Goal: Find specific page/section: Find specific page/section

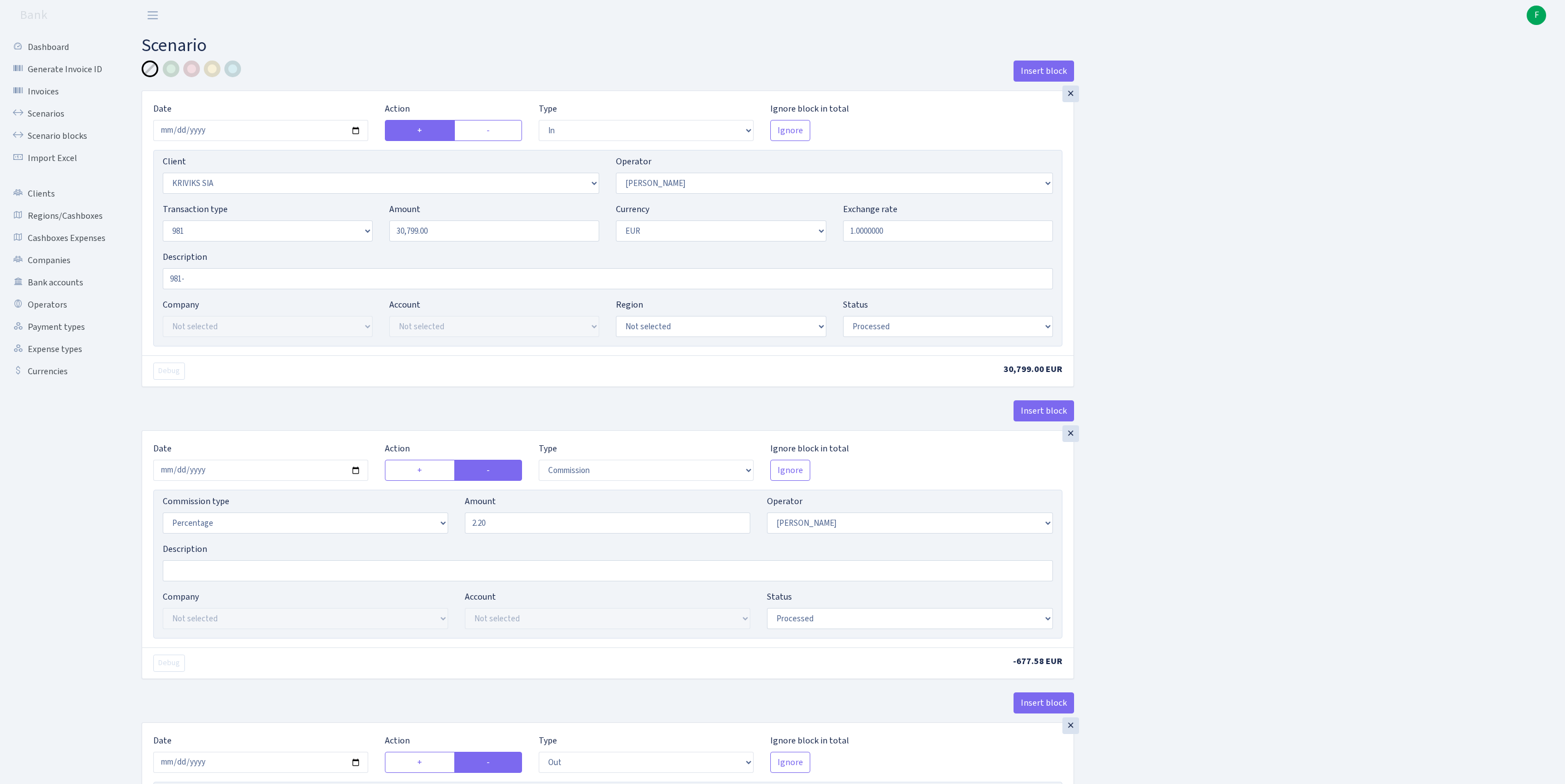
select select "in"
select select "3131"
select select "14"
select select "8"
select select "1"
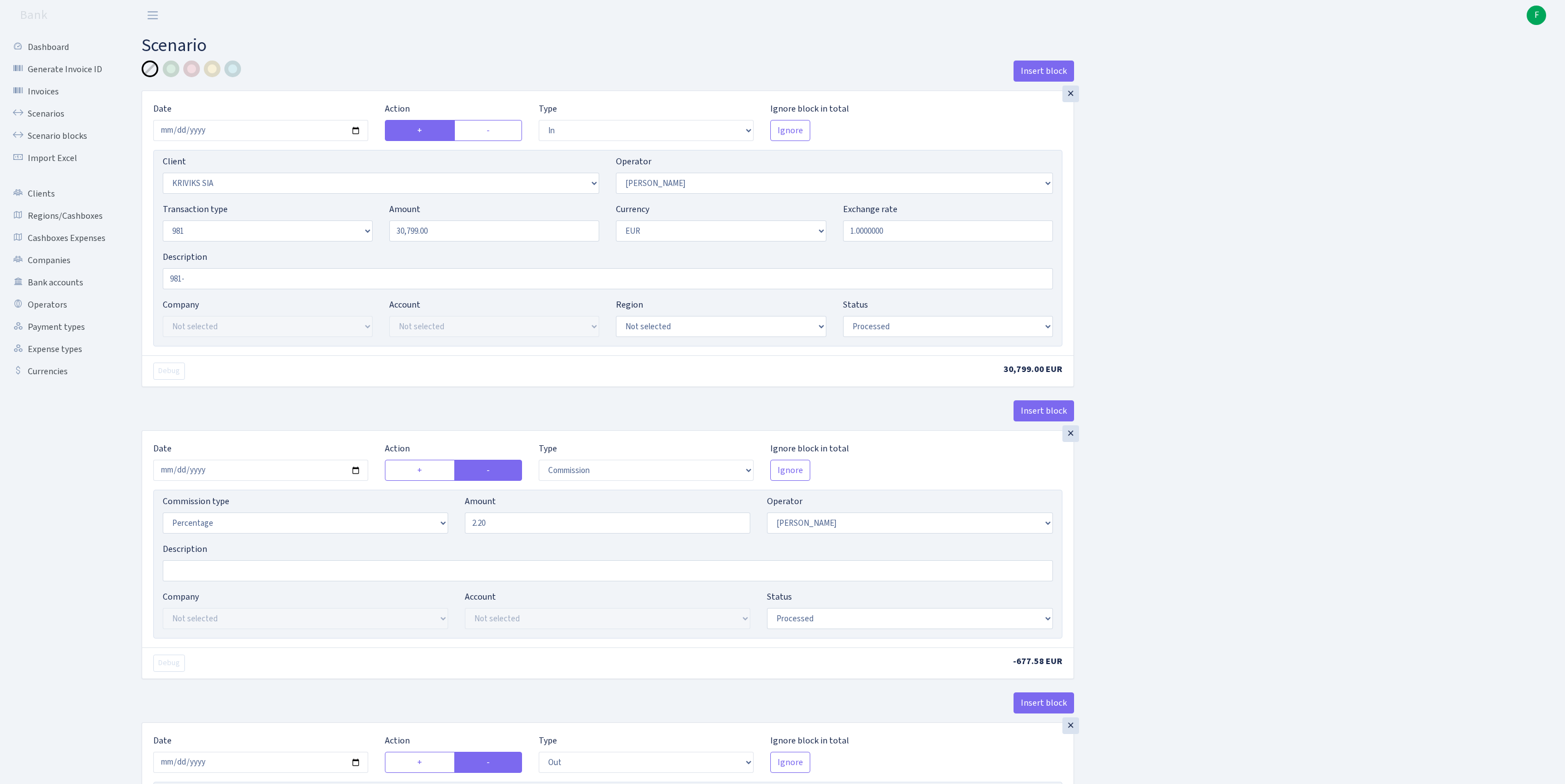
select select "processed"
select select "commission"
select select "14"
select select "processed"
select select "out"
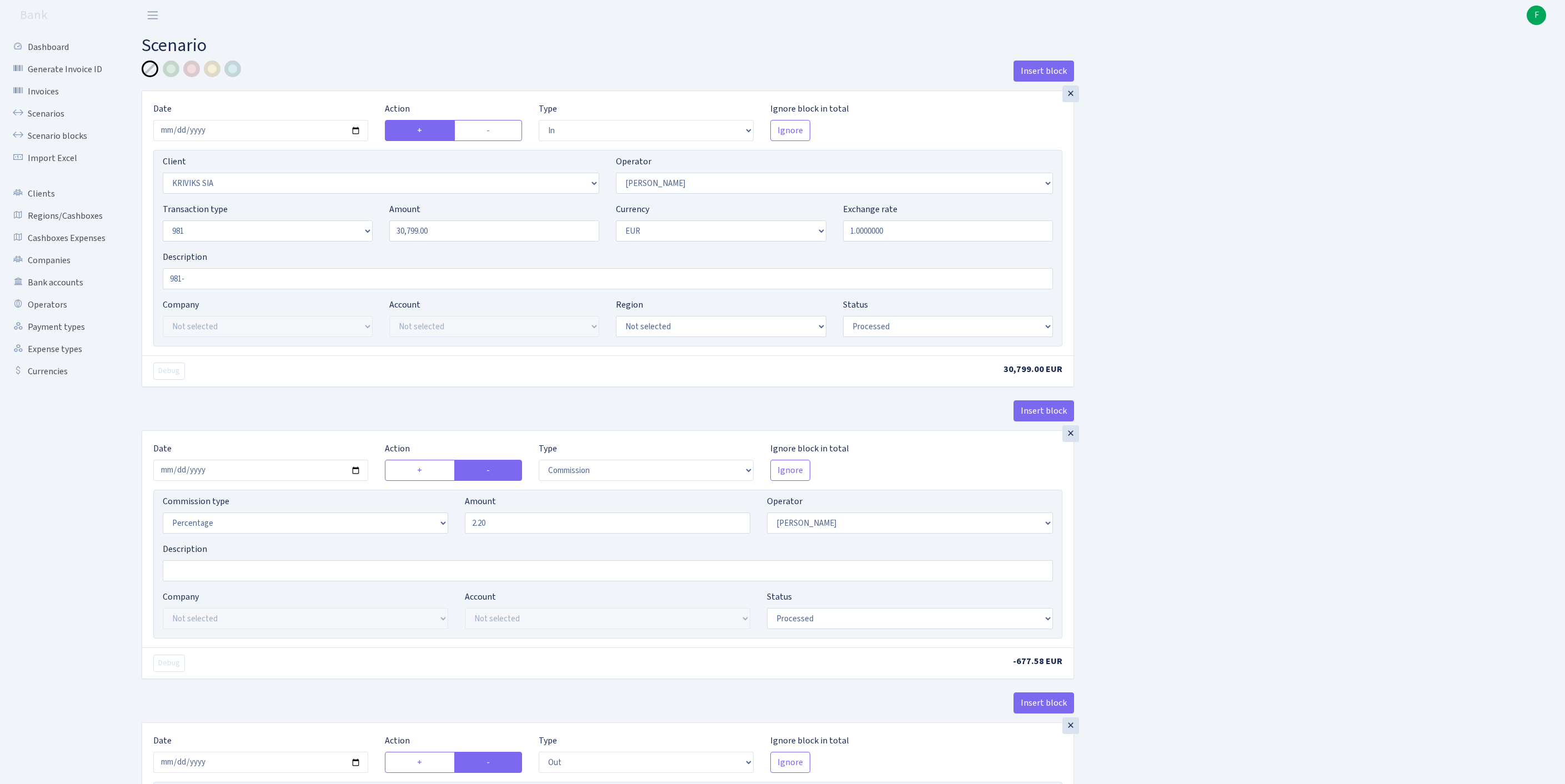
select select "2129"
select select "61"
select select "8"
select select "1"
select select "processed"
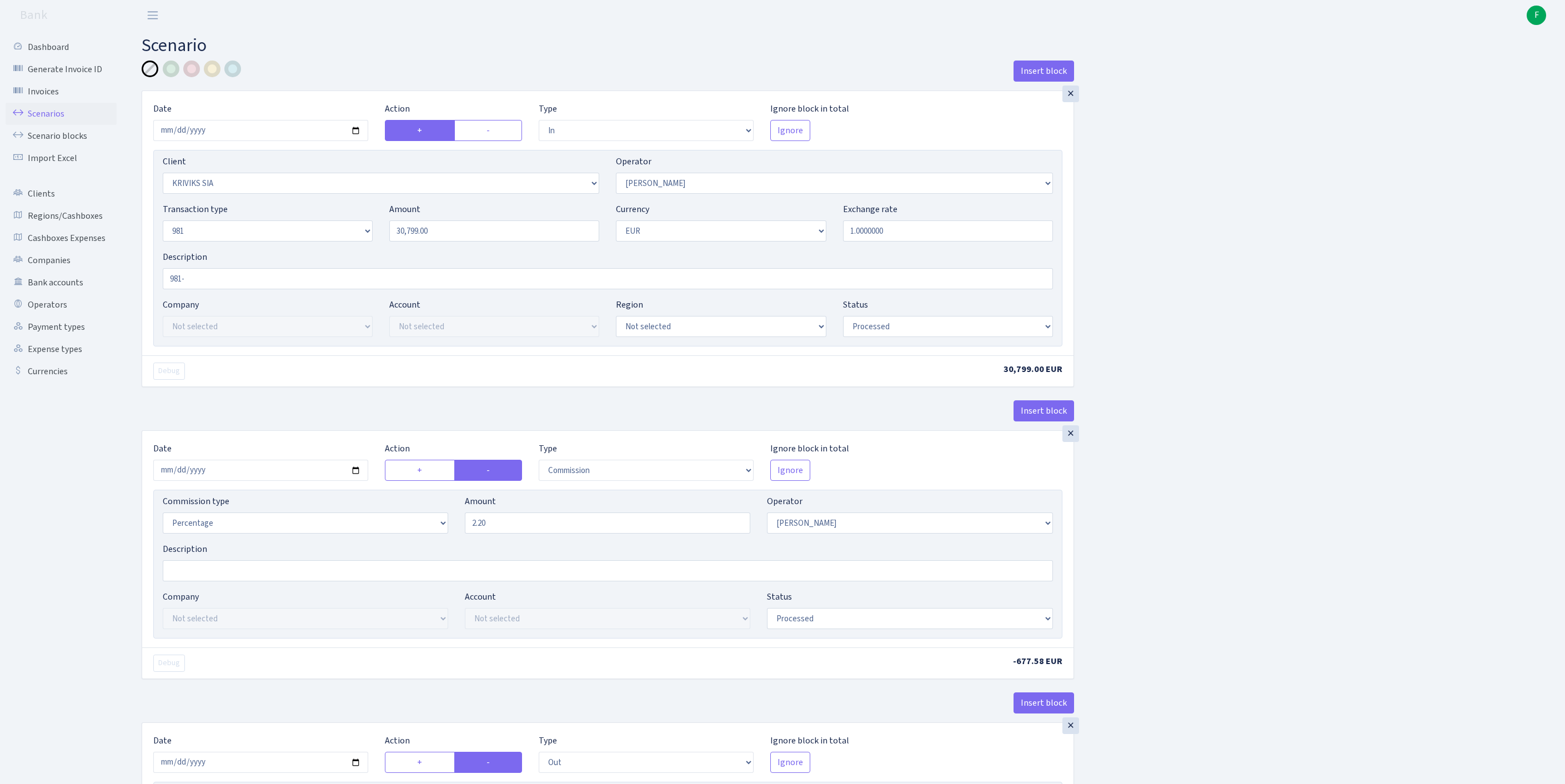
click at [47, 121] on link "Scenarios" at bounding box center [61, 113] width 111 height 22
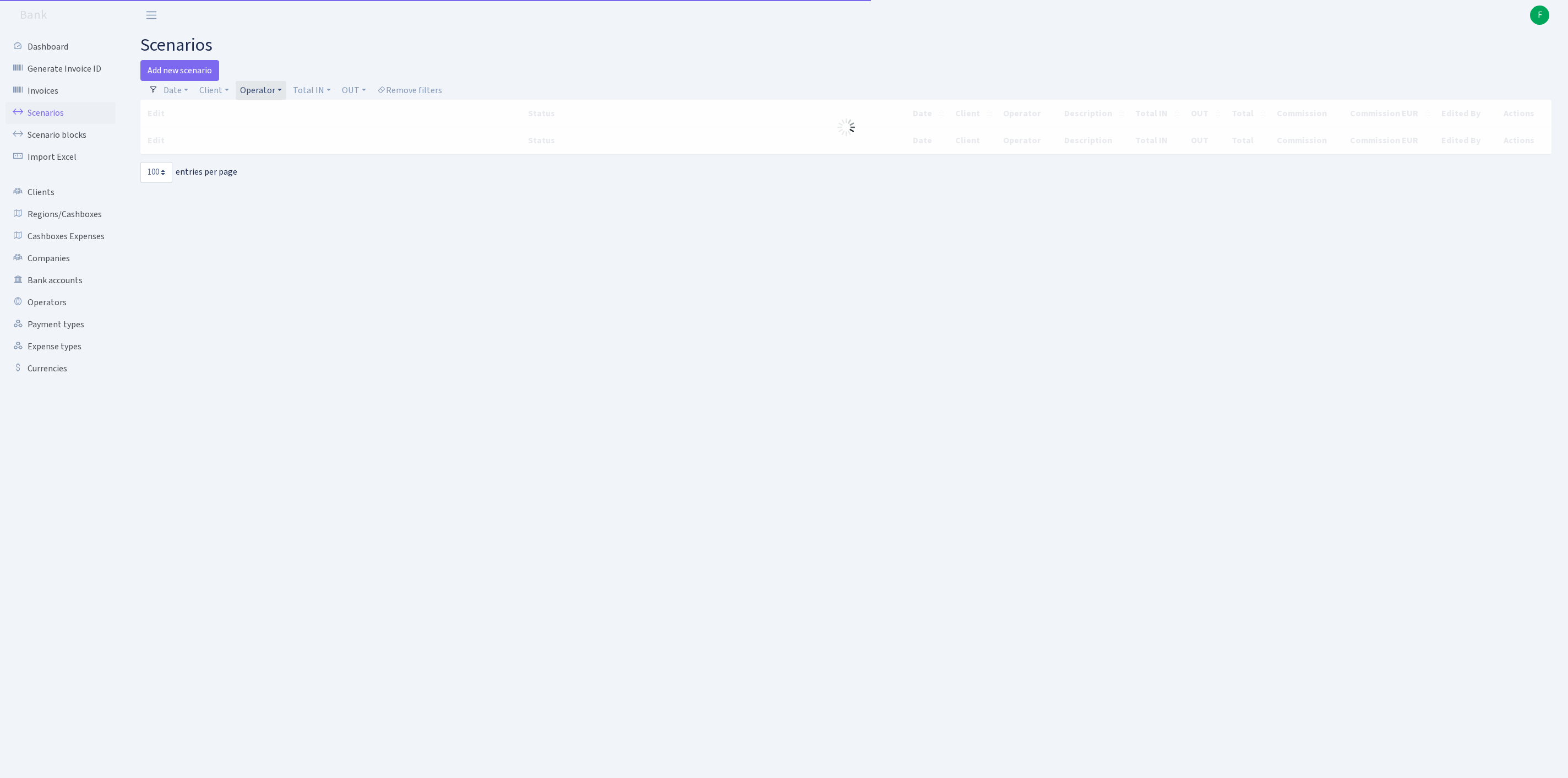
select select "100"
click at [286, 94] on link "Operator" at bounding box center [260, 90] width 50 height 19
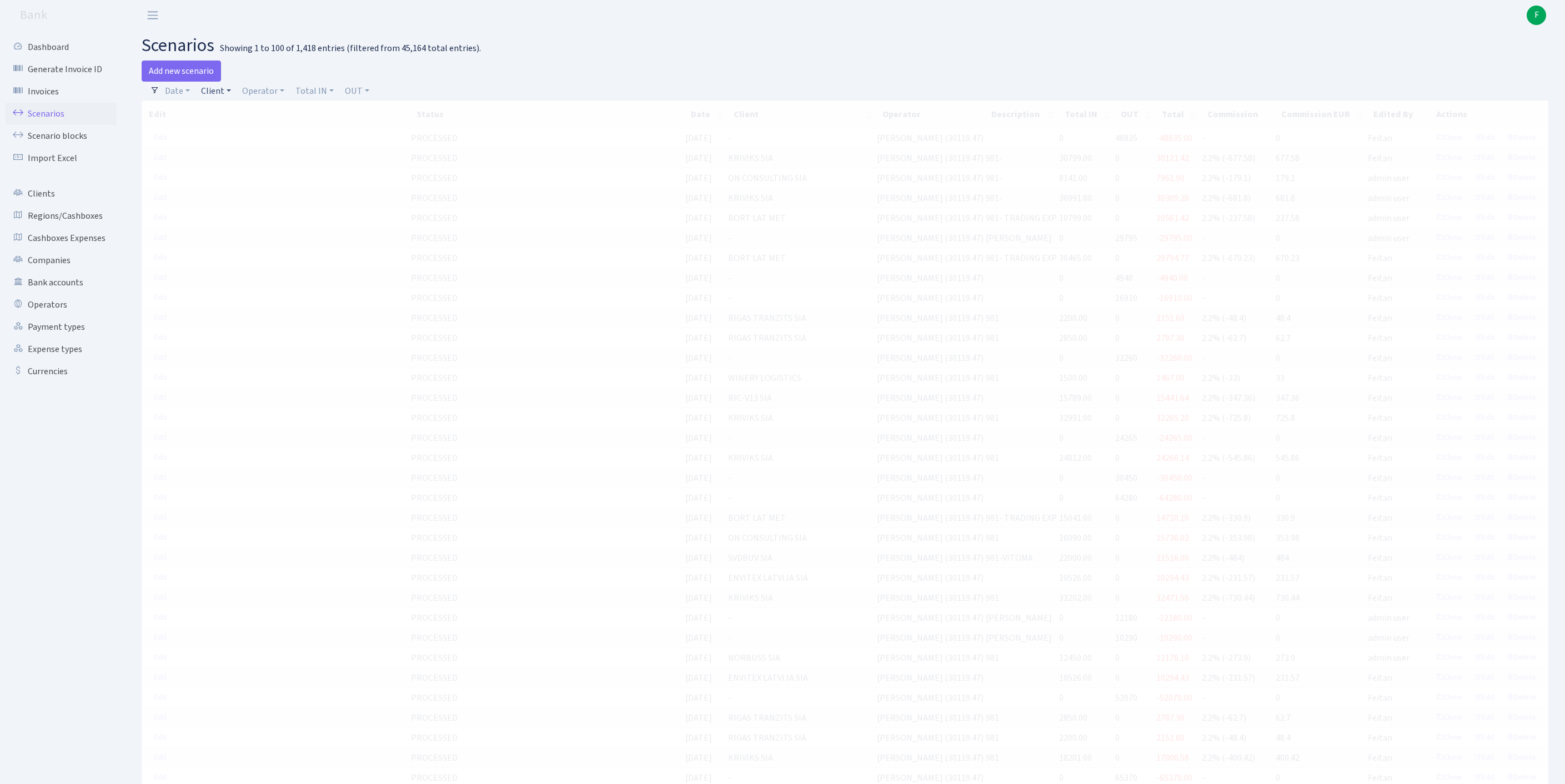
click at [219, 95] on link "Client" at bounding box center [216, 91] width 39 height 19
click at [239, 140] on input "search" at bounding box center [247, 131] width 92 height 17
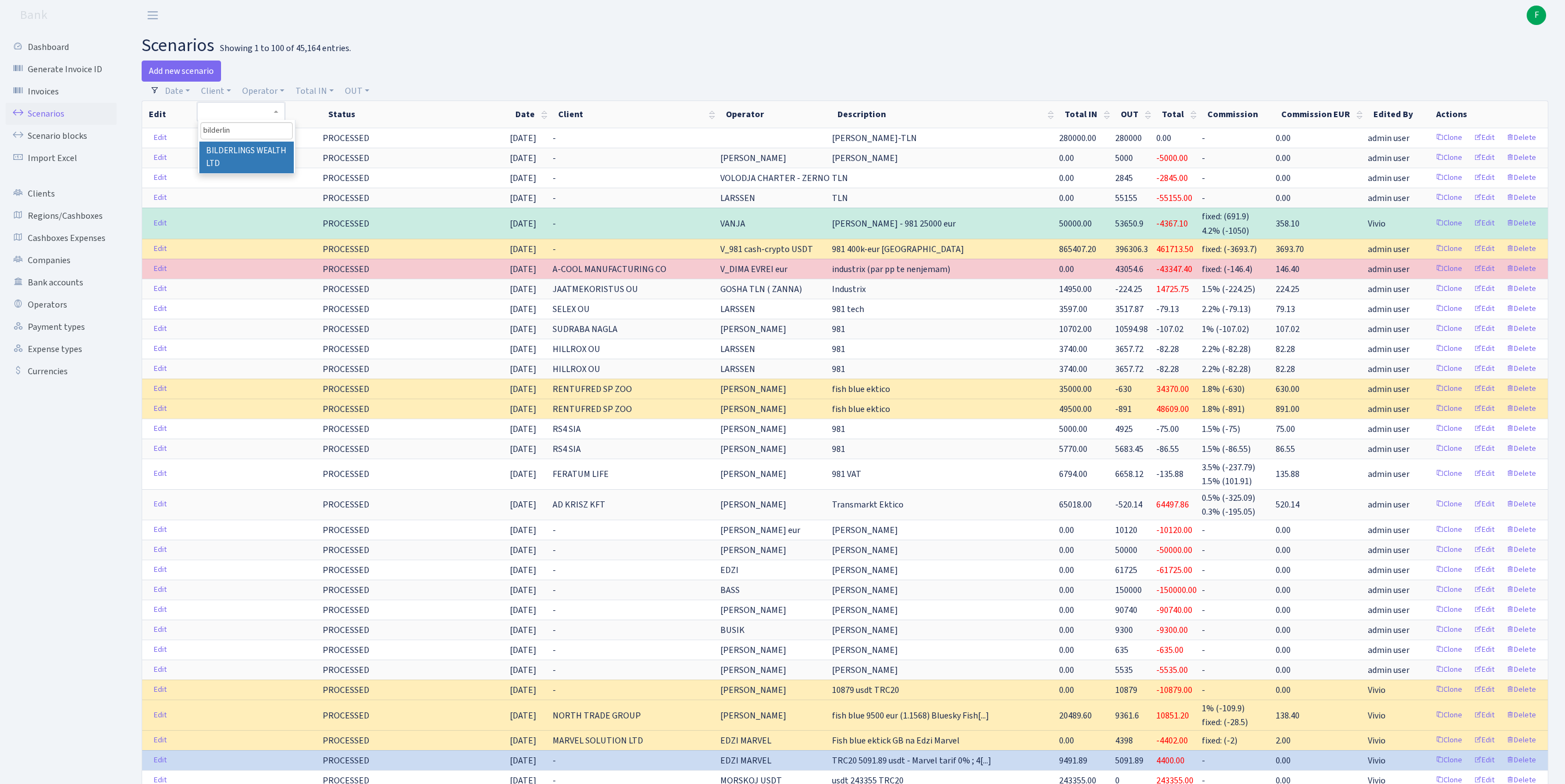
type input "bilderlin"
click at [236, 167] on li "BILDERLINGS WEALTH LTD" at bounding box center [246, 157] width 95 height 32
